Goal: Information Seeking & Learning: Learn about a topic

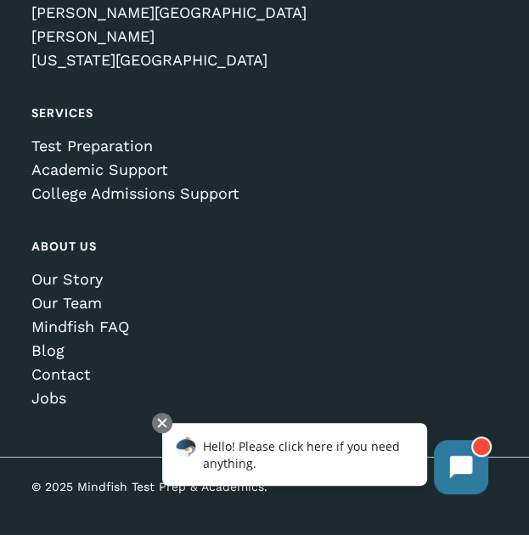
scroll to position [7197, 0]
click at [116, 136] on div "Services Test Preparation Academic Support College Admissions Support" at bounding box center [263, 155] width 465 height 99
click at [124, 145] on link "Test Preparation" at bounding box center [263, 146] width 465 height 17
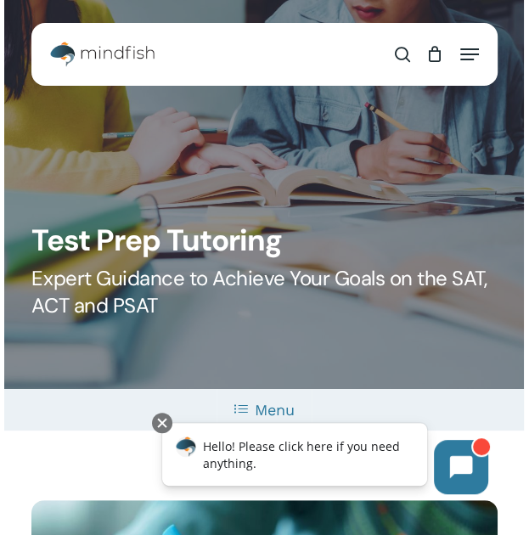
click at [480, 53] on div "search 0 Menu Test Prep Test Prep Test Prep Tutoring Practice Test Program ACT/…" at bounding box center [263, 54] width 465 height 42
click at [469, 53] on span "Navigation Menu" at bounding box center [469, 54] width 19 height 17
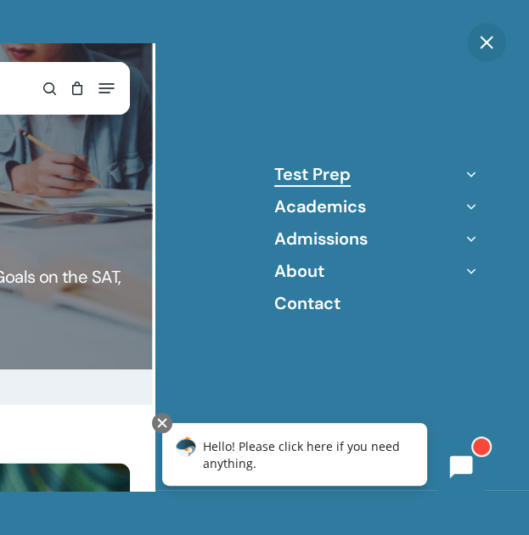
click at [471, 192] on ul "Test Prep Practice Test Program ACT/SAT/PSAT Tutoring Score Peak Tutoring Other…" at bounding box center [376, 238] width 204 height 151
click at [472, 208] on icon "Off Canvas Menu" at bounding box center [471, 206] width 24 height 24
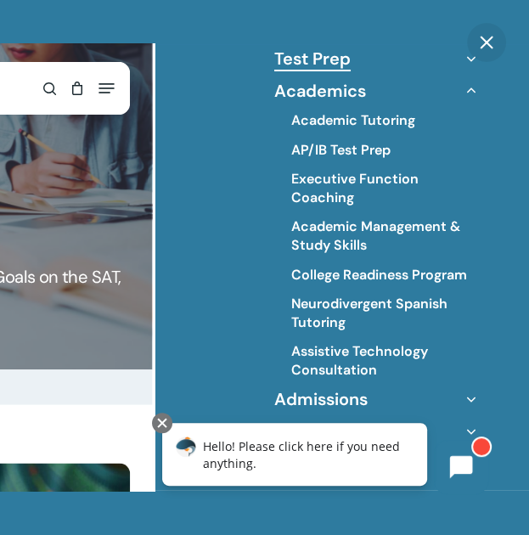
click at [470, 96] on icon "Off Canvas Menu" at bounding box center [471, 91] width 24 height 24
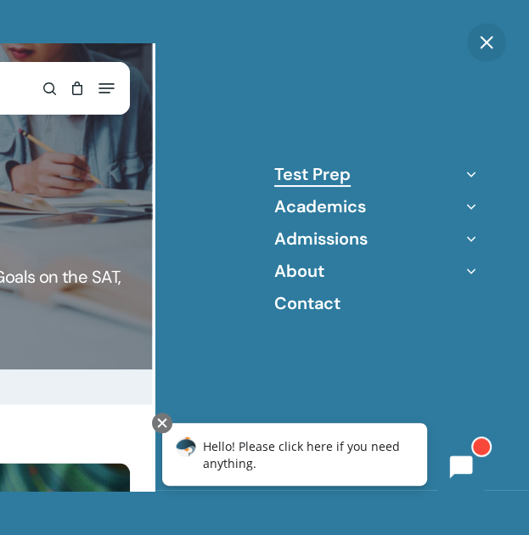
click at [479, 237] on icon "Off Canvas Menu" at bounding box center [471, 239] width 24 height 24
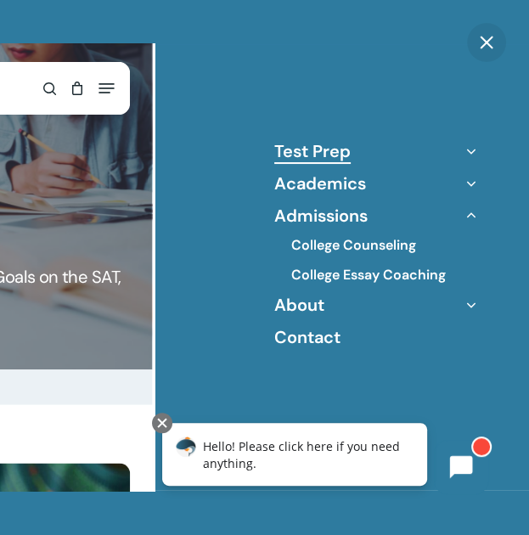
click at [473, 228] on ul "College Counseling College Essay Coaching" at bounding box center [376, 255] width 204 height 57
